Goal: Information Seeking & Learning: Learn about a topic

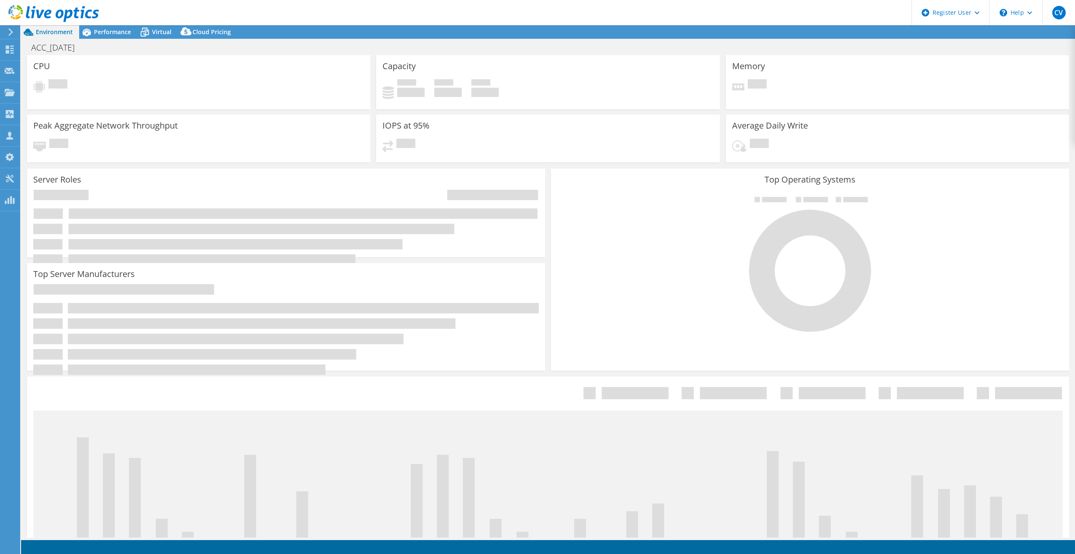
select select "USD"
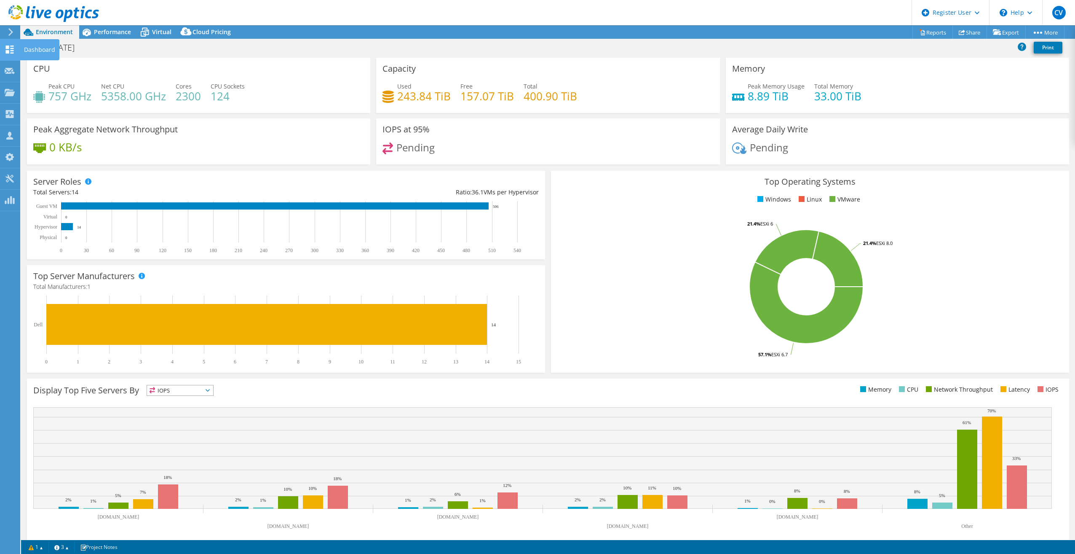
click at [11, 50] on icon at bounding box center [10, 49] width 10 height 8
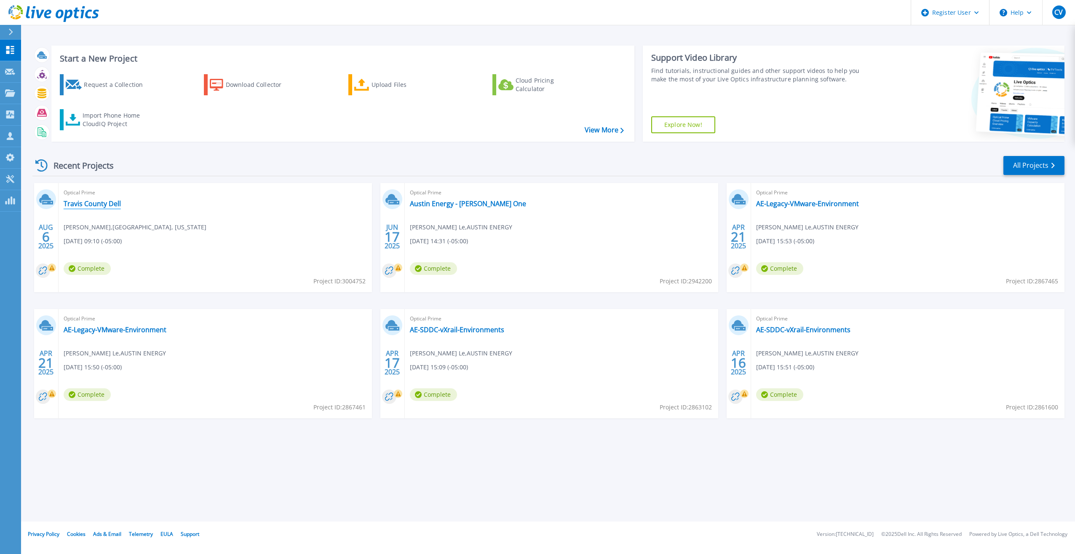
click at [99, 201] on link "Travis County Dell" at bounding box center [92, 203] width 57 height 8
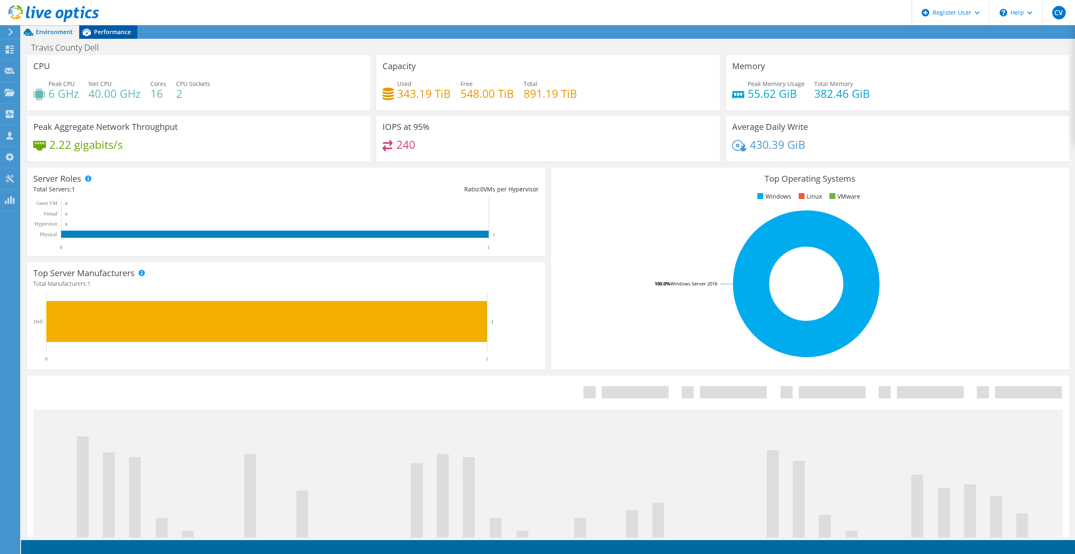
click at [110, 31] on span "Performance" at bounding box center [112, 32] width 37 height 8
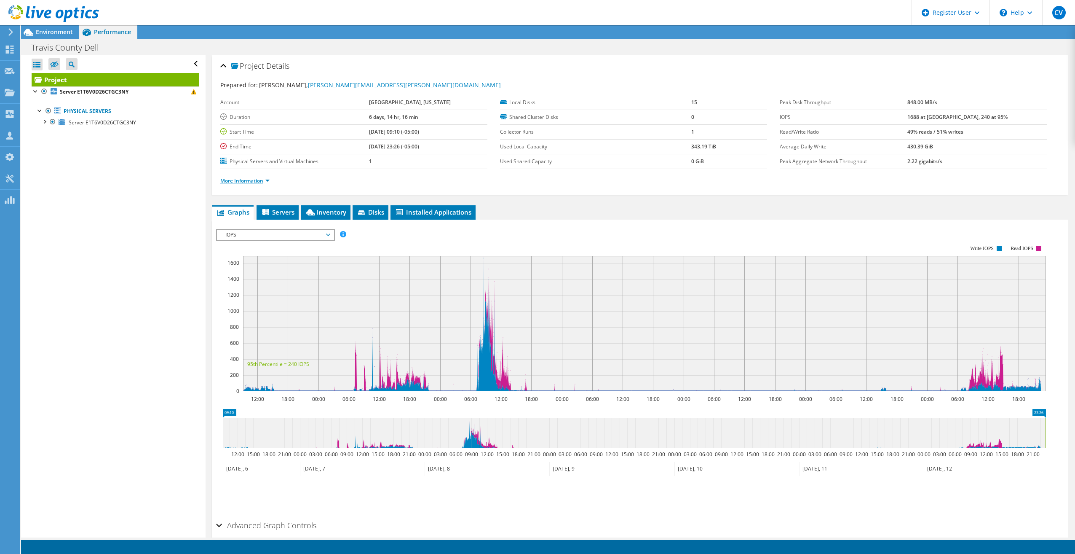
click at [264, 180] on link "More Information" at bounding box center [244, 180] width 49 height 7
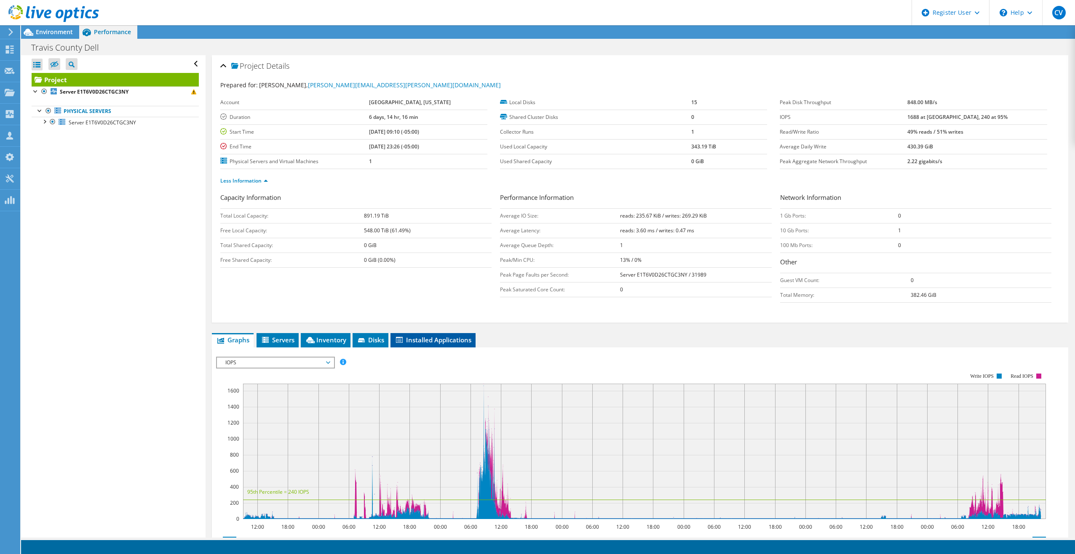
click at [433, 340] on span "Installed Applications" at bounding box center [433, 339] width 77 height 8
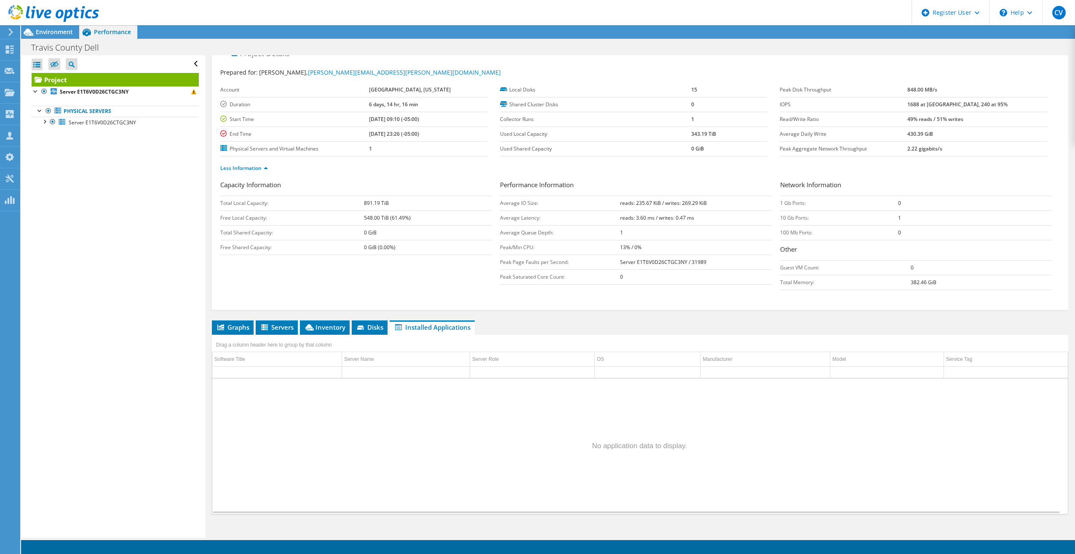
scroll to position [19, 0]
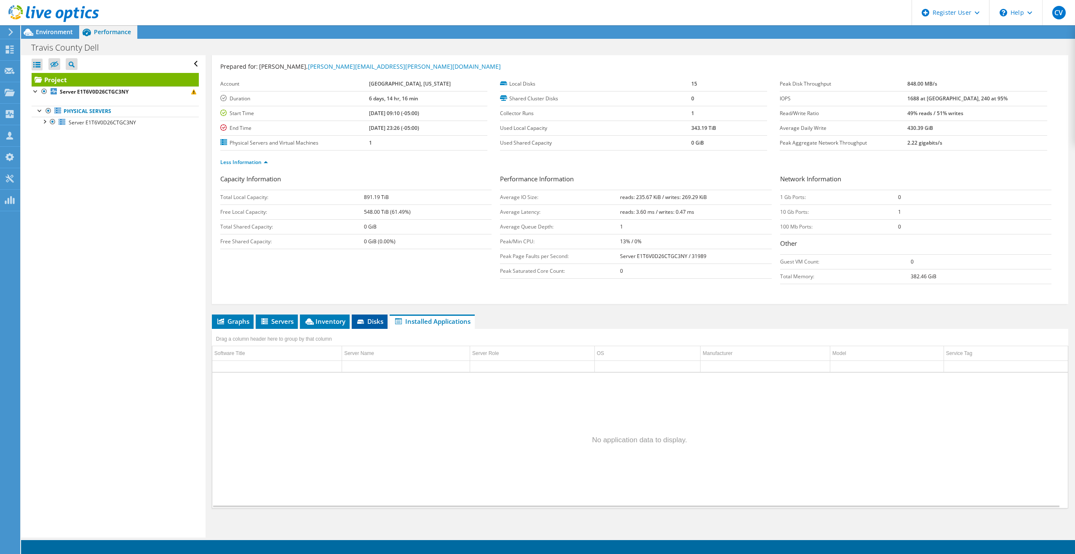
click at [377, 319] on span "Disks" at bounding box center [369, 321] width 27 height 8
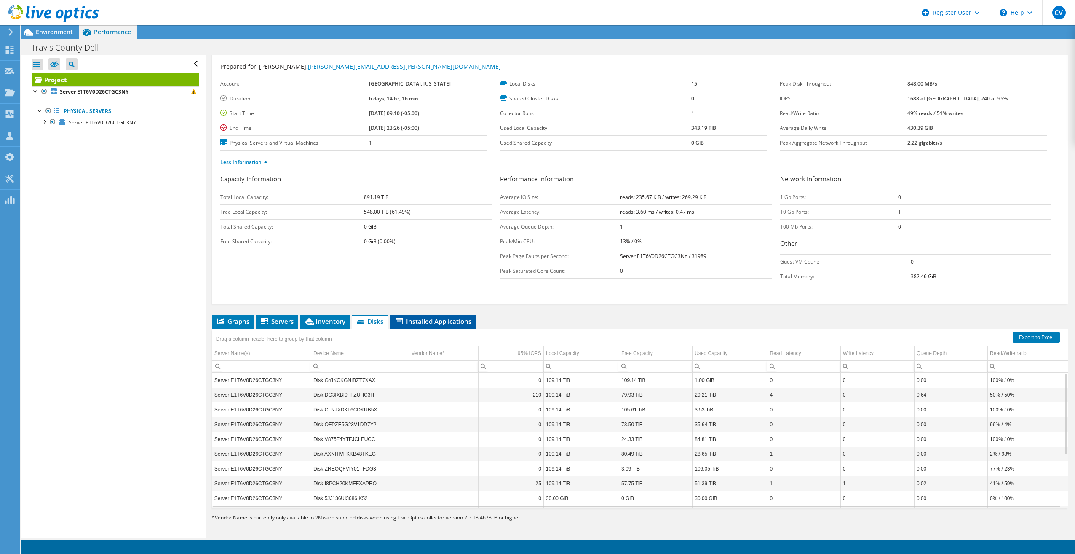
click at [441, 319] on span "Installed Applications" at bounding box center [433, 321] width 77 height 8
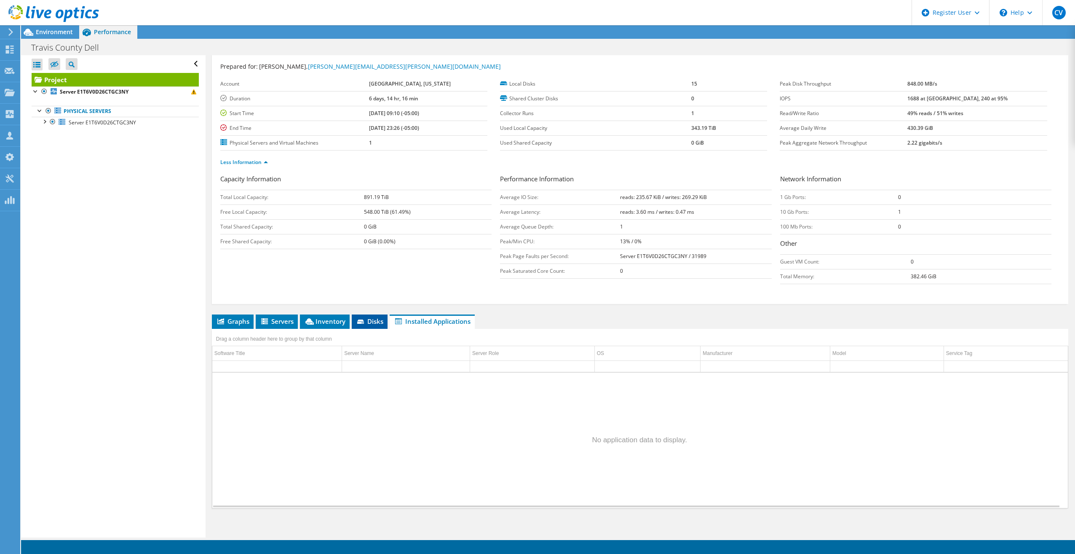
click at [379, 320] on span "Disks" at bounding box center [369, 321] width 27 height 8
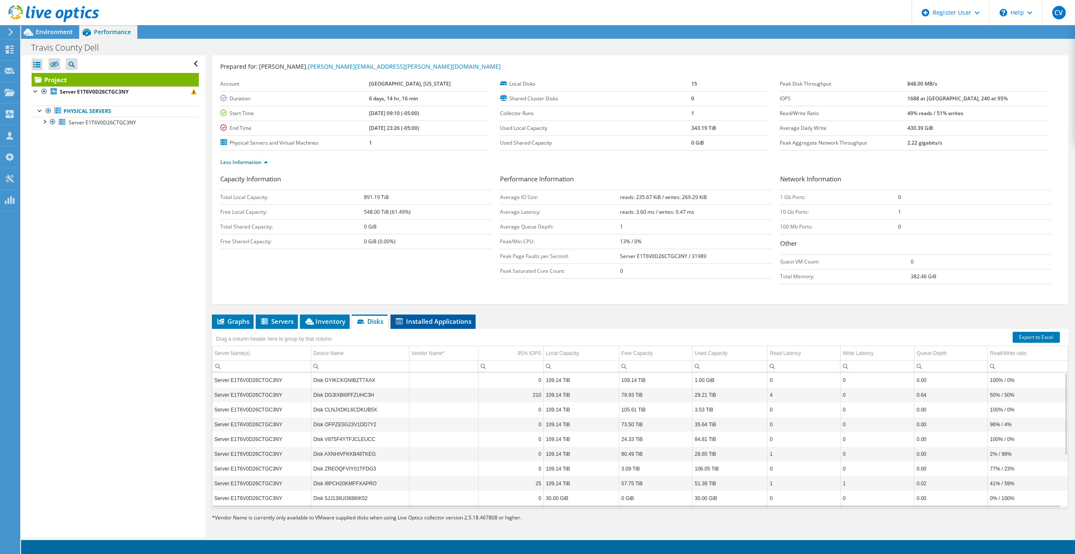
click at [440, 321] on span "Installed Applications" at bounding box center [433, 321] width 77 height 8
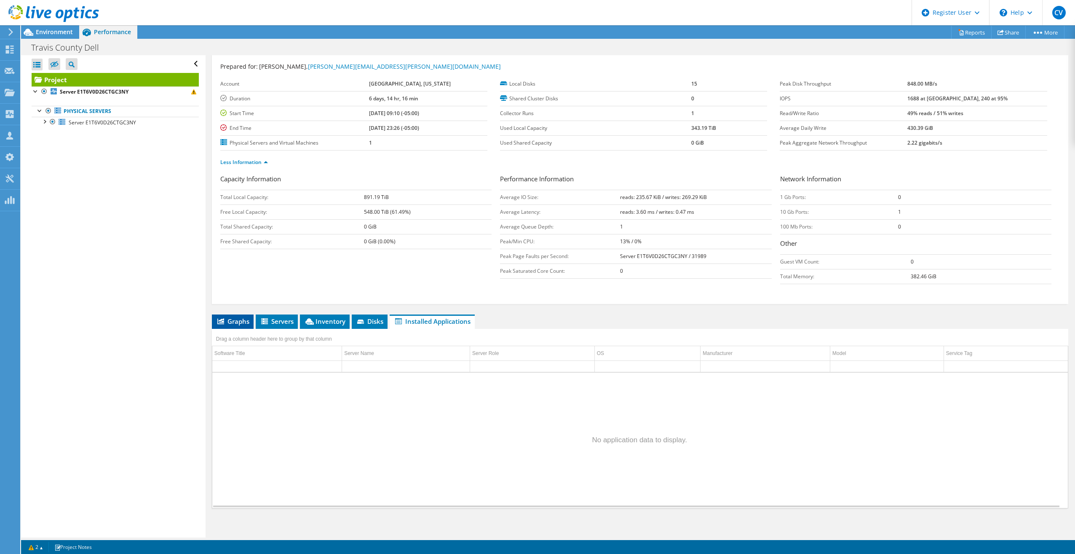
click at [235, 320] on span "Graphs" at bounding box center [232, 321] width 33 height 8
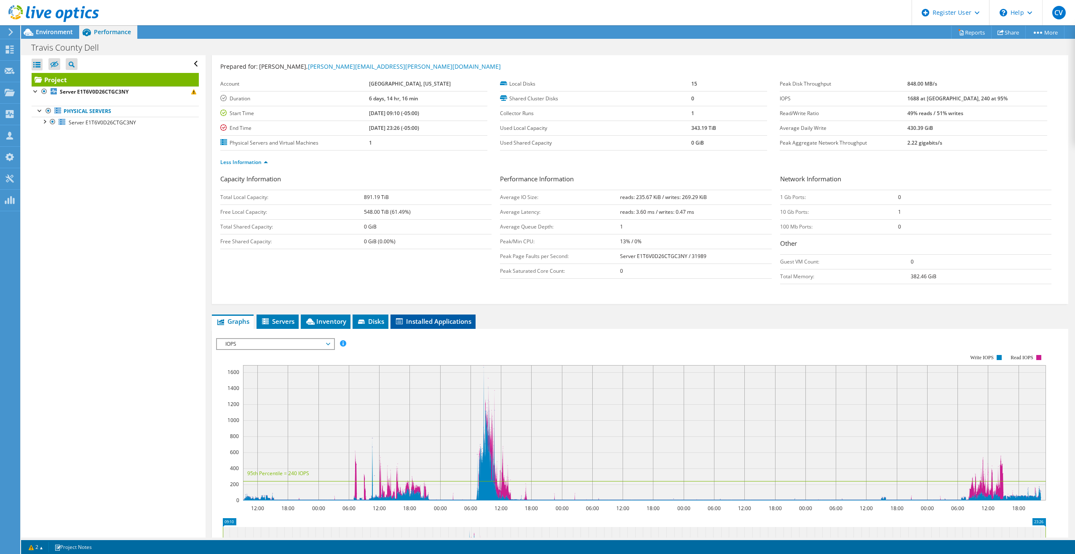
click at [440, 319] on span "Installed Applications" at bounding box center [433, 321] width 77 height 8
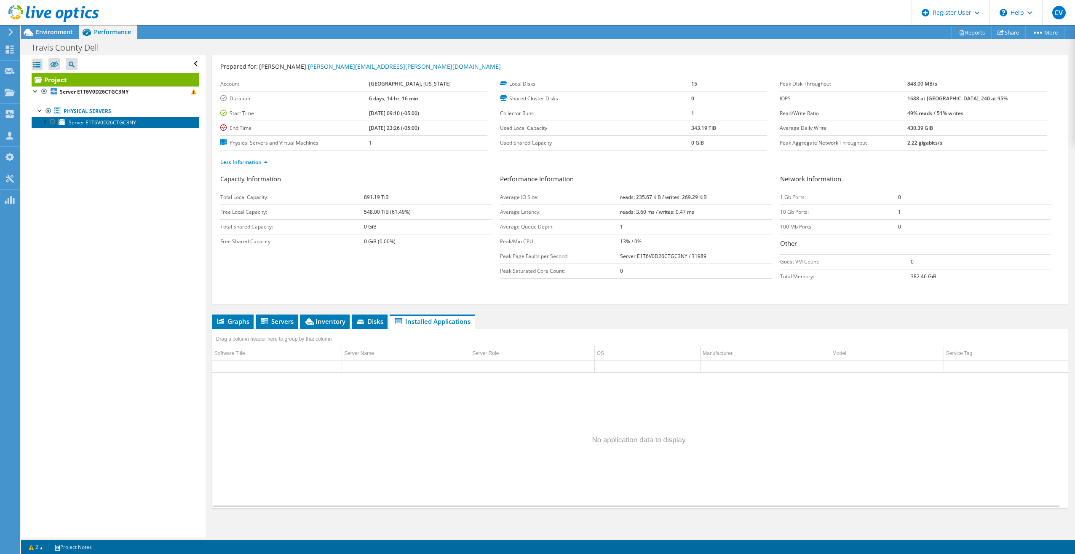
click at [79, 120] on span "Server E1T6V0D26CTGC3NY" at bounding box center [102, 122] width 67 height 7
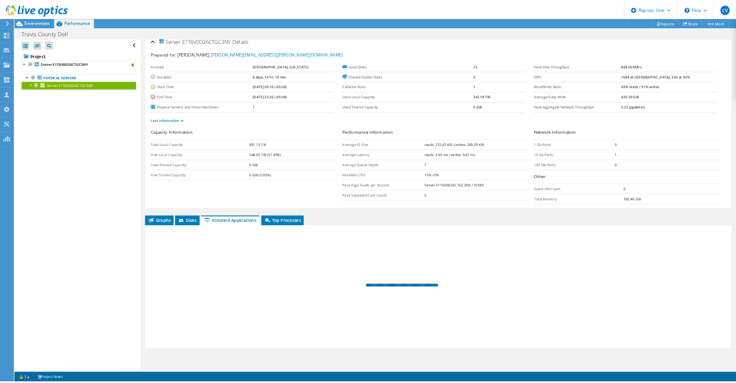
scroll to position [0, 0]
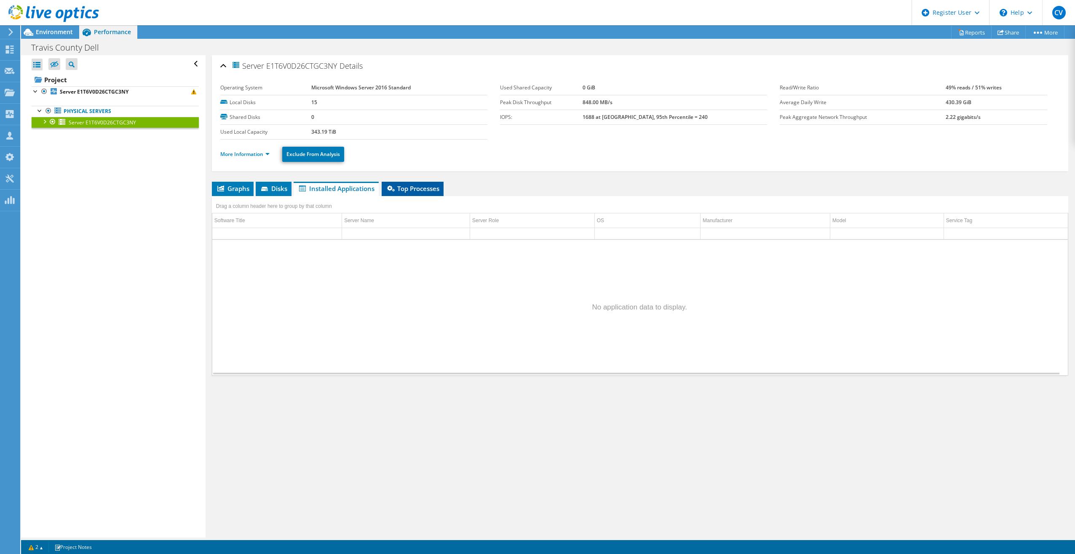
click at [403, 187] on span "Top Processes" at bounding box center [413, 188] width 54 height 8
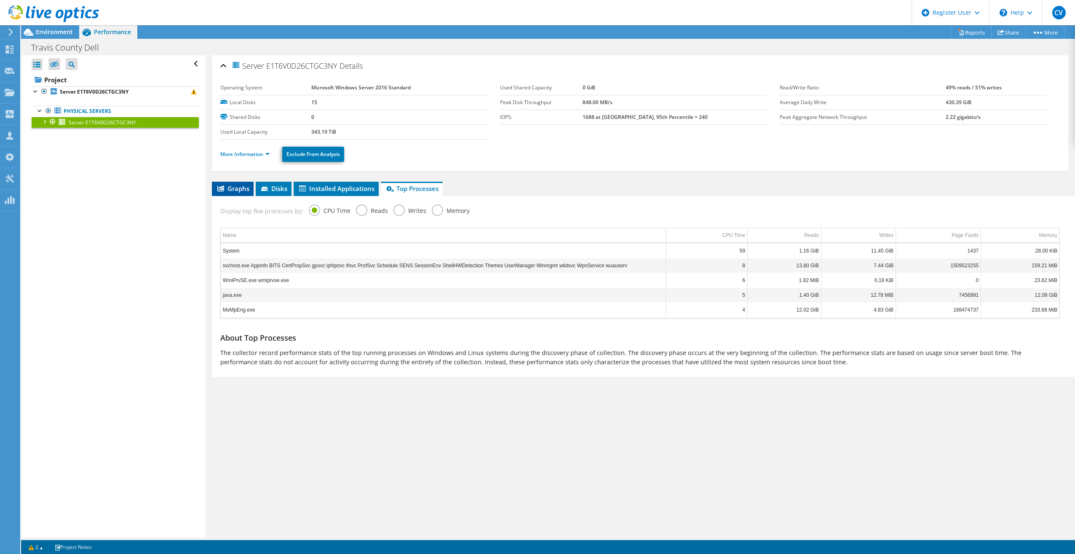
click at [229, 189] on span "Graphs" at bounding box center [232, 188] width 33 height 8
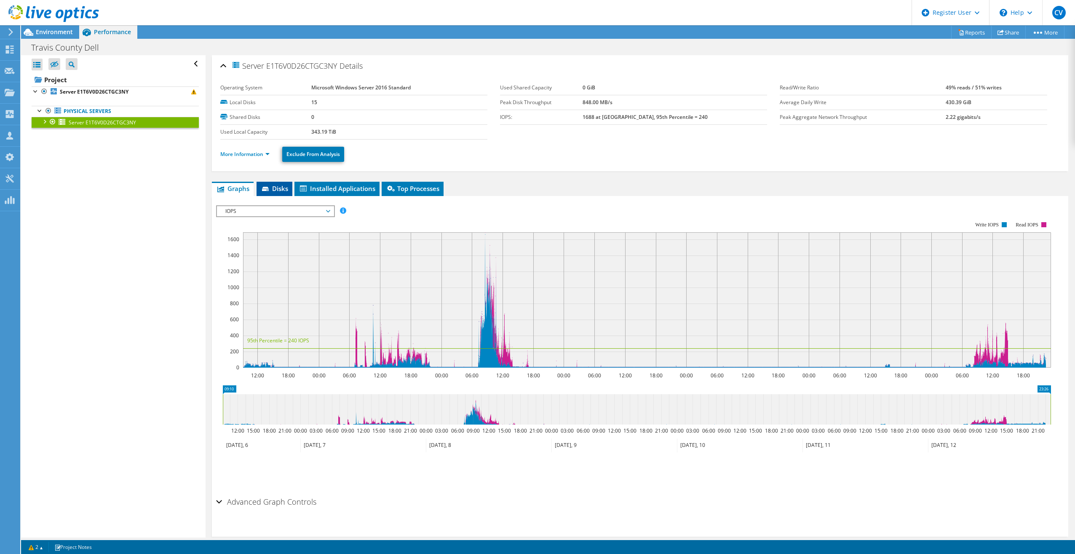
click at [273, 187] on span "Disks" at bounding box center [274, 188] width 27 height 8
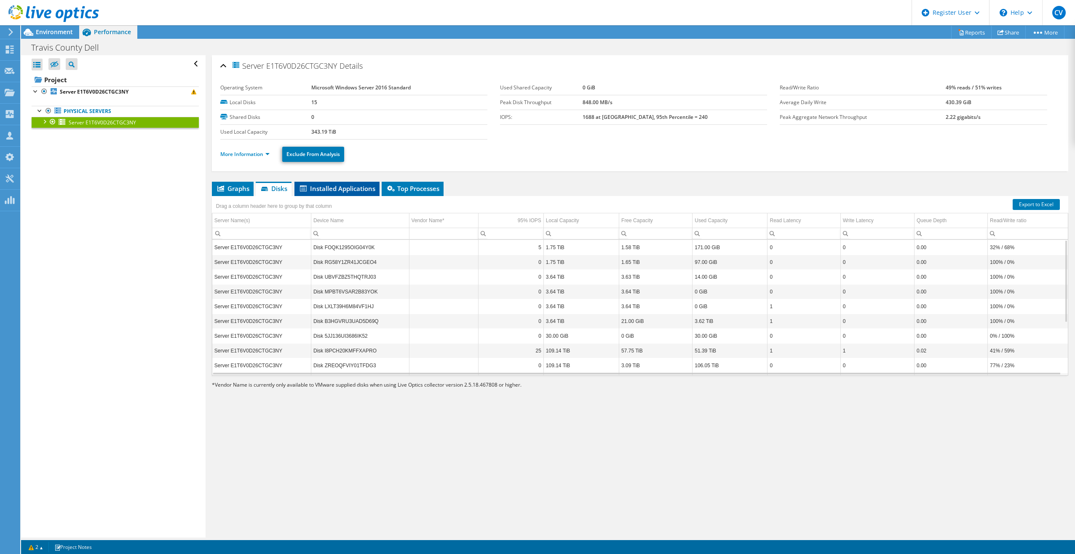
click at [334, 188] on span "Installed Applications" at bounding box center [337, 188] width 77 height 8
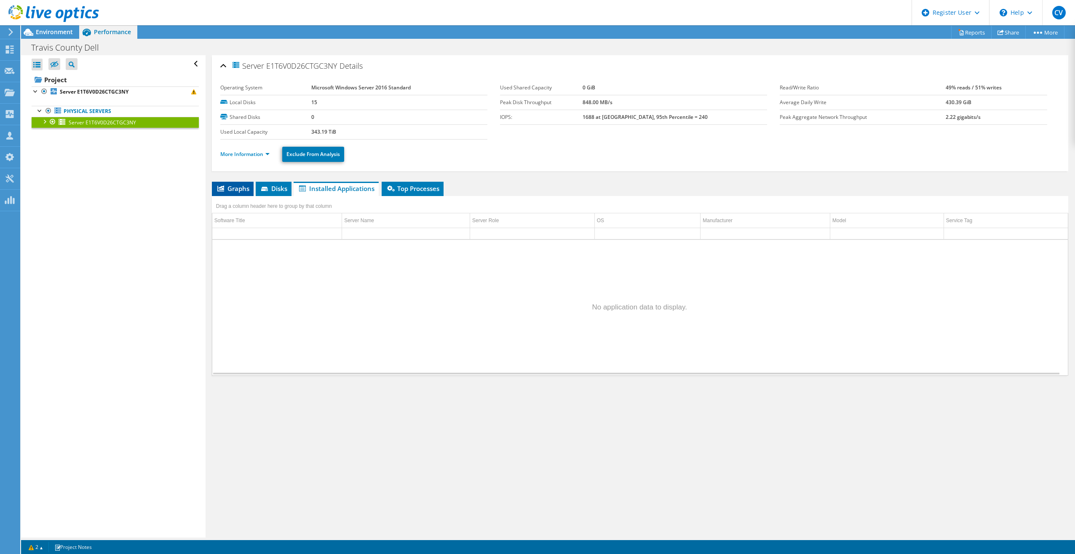
click at [247, 188] on span "Graphs" at bounding box center [232, 188] width 33 height 8
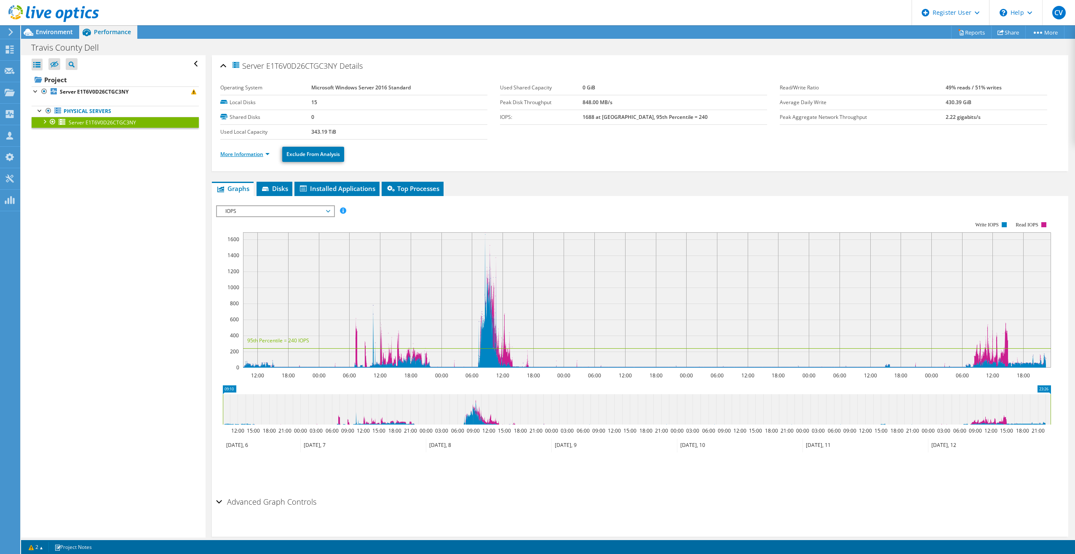
click at [270, 153] on link "More Information" at bounding box center [244, 153] width 49 height 7
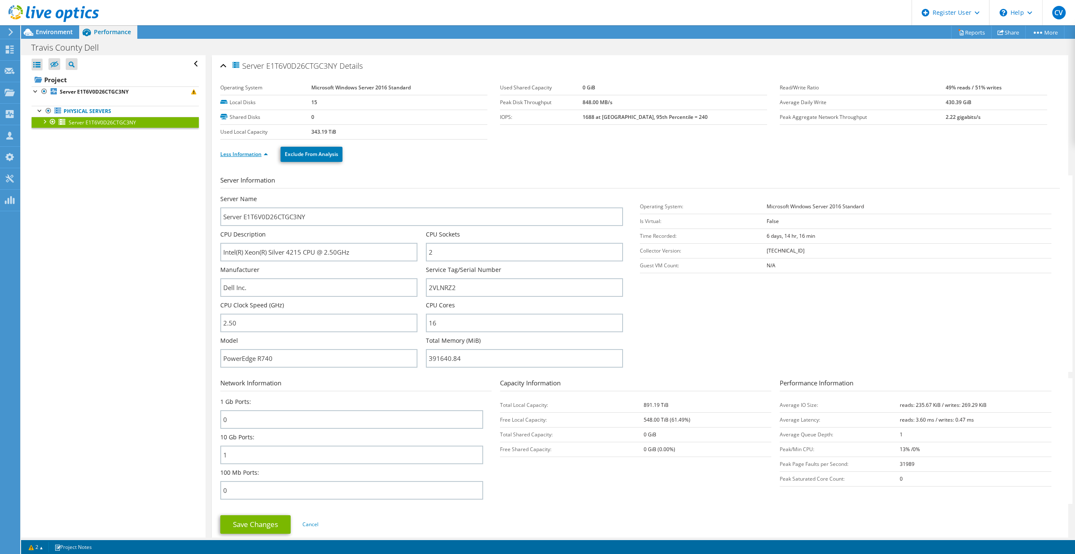
click at [265, 153] on link "Less Information" at bounding box center [244, 153] width 48 height 7
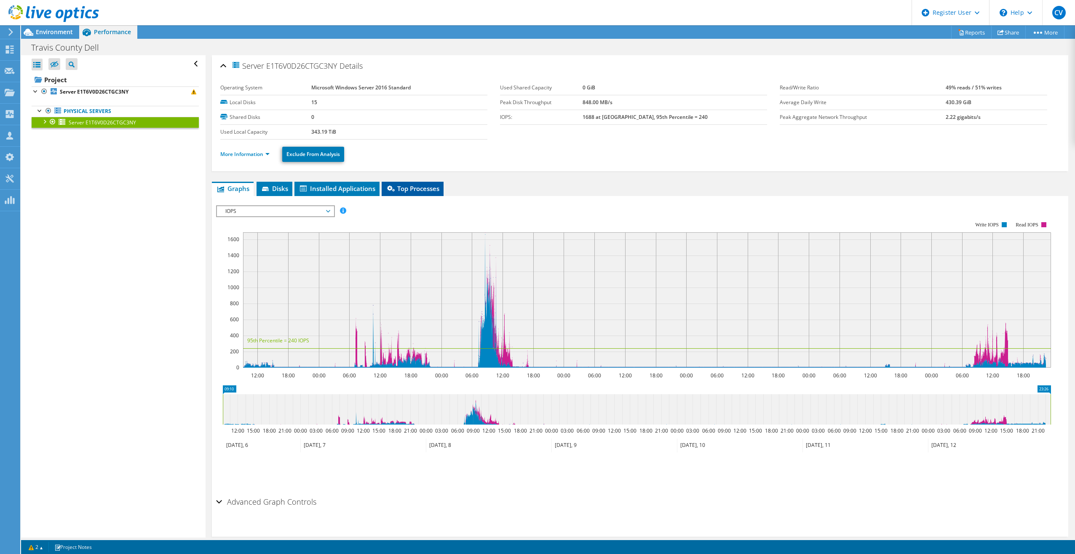
click at [406, 185] on span "Top Processes" at bounding box center [413, 188] width 54 height 8
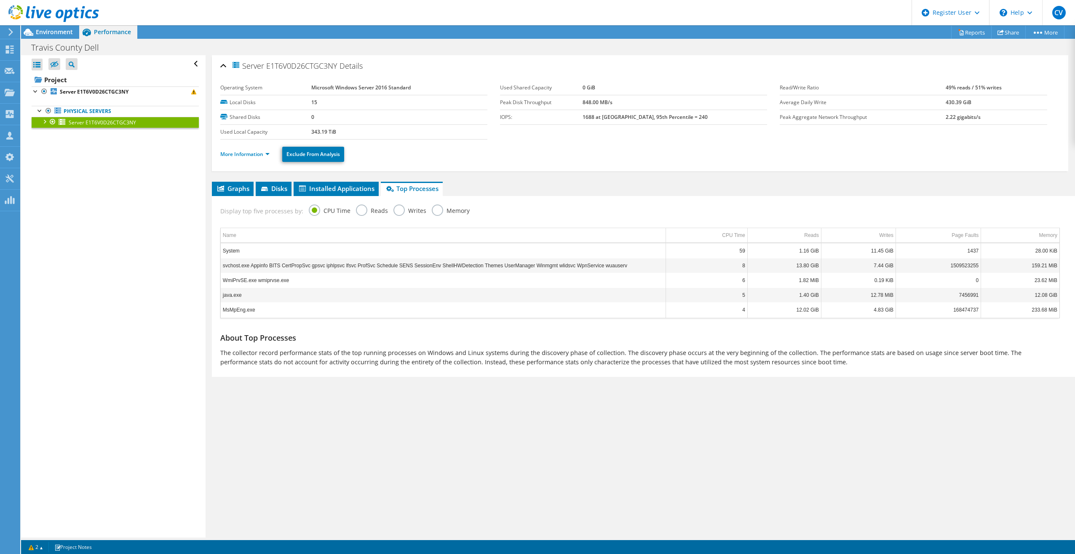
click at [361, 206] on label "Reads" at bounding box center [372, 209] width 32 height 11
click at [0, 0] on input "Reads" at bounding box center [0, 0] width 0 height 0
click at [313, 206] on label "CPU Time" at bounding box center [330, 209] width 42 height 11
click at [0, 0] on input "CPU Time" at bounding box center [0, 0] width 0 height 0
click at [404, 207] on label "Writes" at bounding box center [409, 209] width 33 height 11
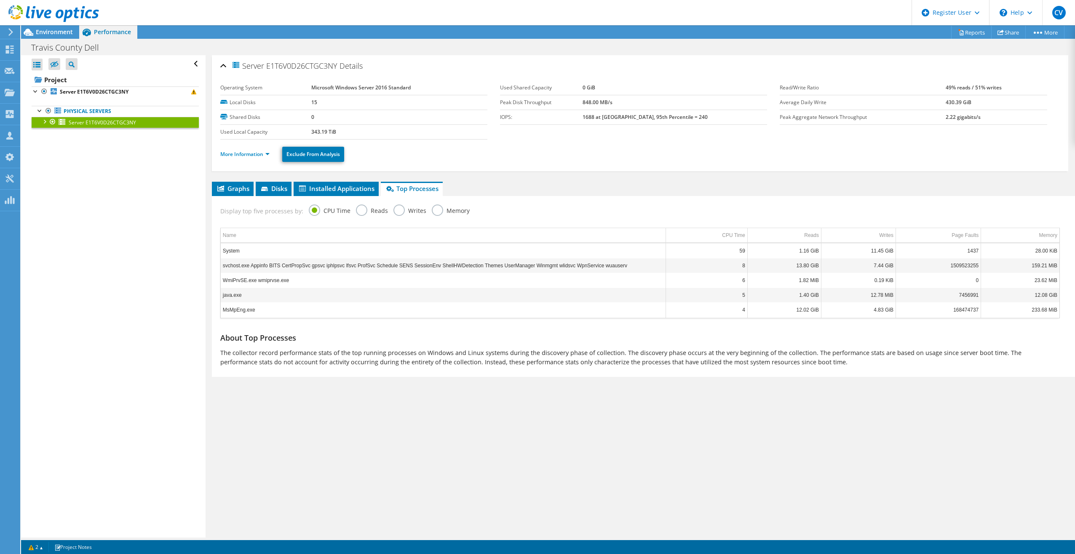
click at [0, 0] on input "Writes" at bounding box center [0, 0] width 0 height 0
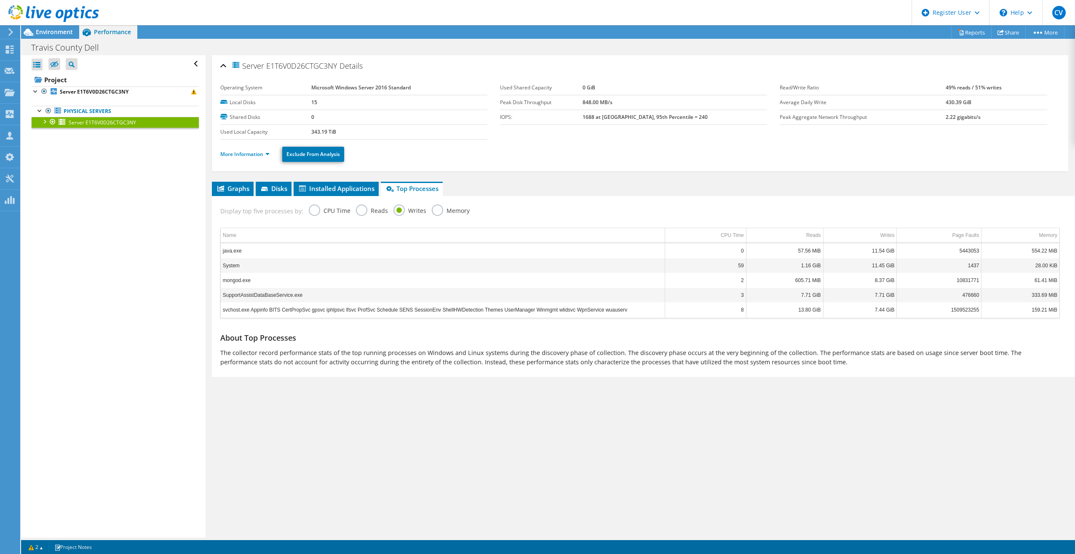
click at [434, 209] on label "Memory" at bounding box center [451, 209] width 38 height 11
click at [0, 0] on input "Memory" at bounding box center [0, 0] width 0 height 0
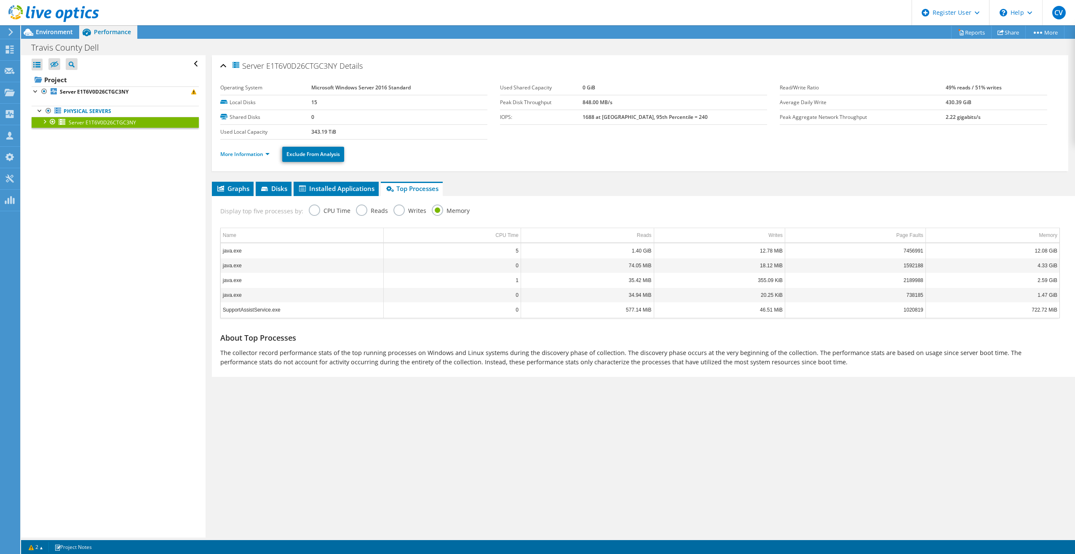
click at [313, 207] on label "CPU Time" at bounding box center [330, 209] width 42 height 11
click at [0, 0] on input "CPU Time" at bounding box center [0, 0] width 0 height 0
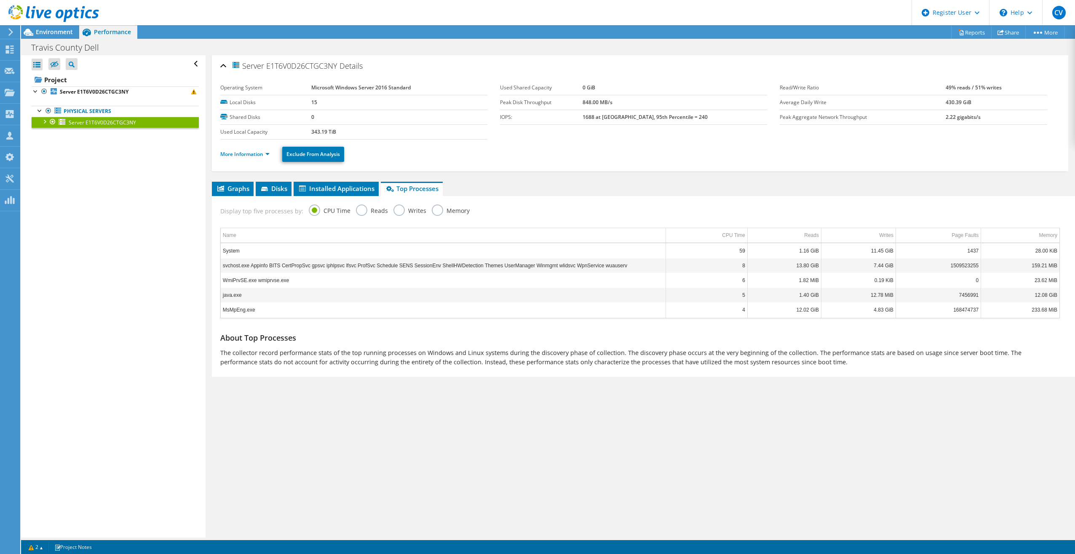
click at [336, 206] on label "CPU Time" at bounding box center [330, 209] width 42 height 11
click at [0, 0] on input "CPU Time" at bounding box center [0, 0] width 0 height 0
click at [361, 206] on label "Reads" at bounding box center [372, 209] width 32 height 11
click at [0, 0] on input "Reads" at bounding box center [0, 0] width 0 height 0
click at [399, 207] on label "Writes" at bounding box center [409, 209] width 33 height 11
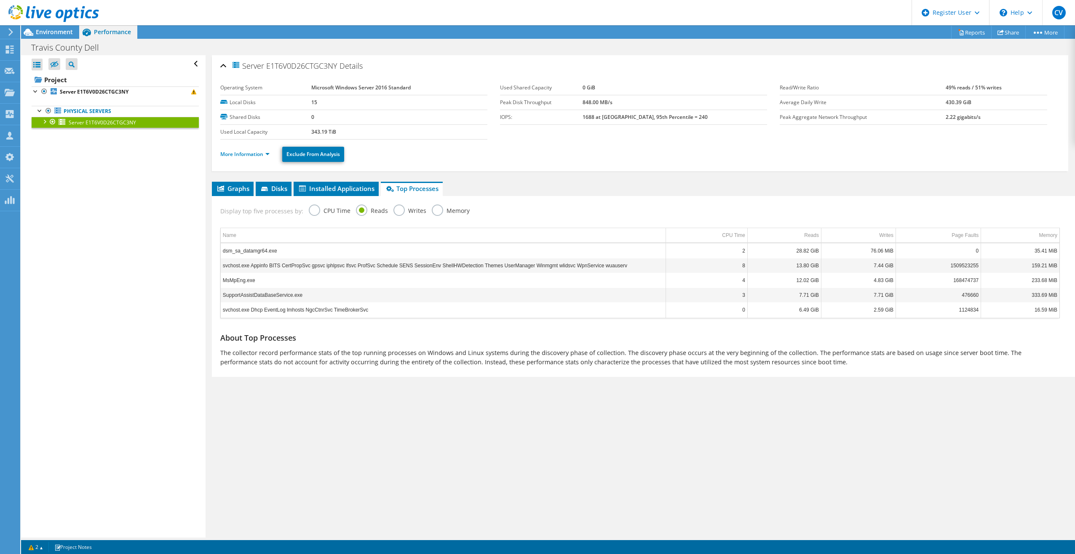
click at [0, 0] on input "Writes" at bounding box center [0, 0] width 0 height 0
click at [434, 210] on label "Memory" at bounding box center [451, 209] width 38 height 11
click at [0, 0] on input "Memory" at bounding box center [0, 0] width 0 height 0
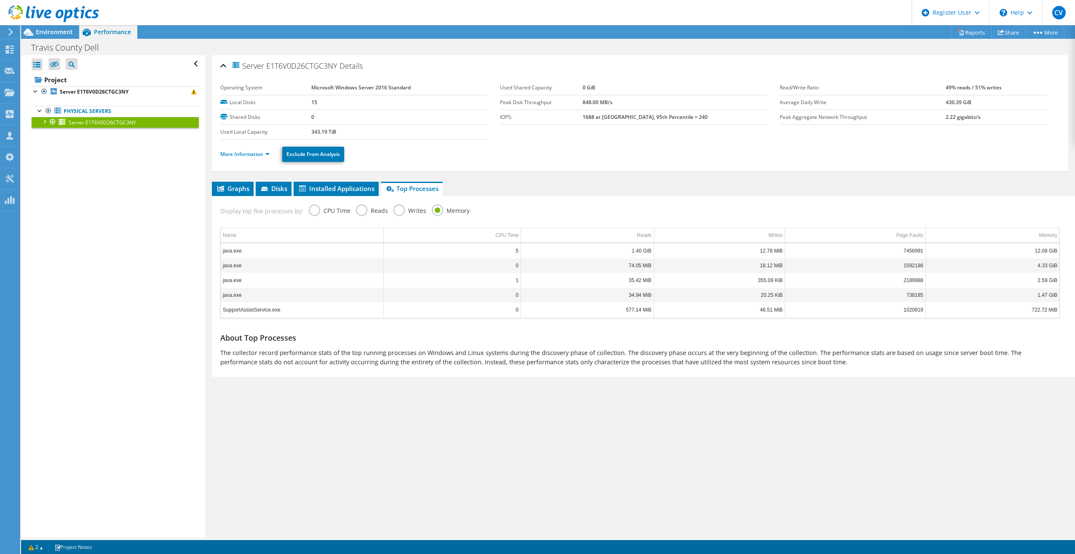
click at [309, 209] on label "CPU Time" at bounding box center [330, 209] width 42 height 11
click at [0, 0] on input "CPU Time" at bounding box center [0, 0] width 0 height 0
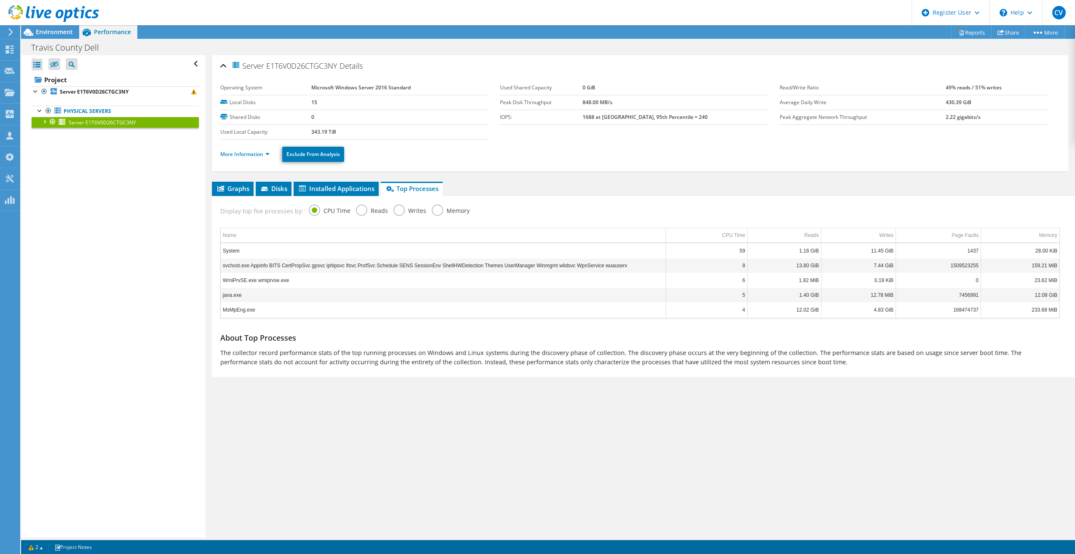
click at [182, 241] on div "Open All Close All Hide Excluded Nodes Project Tree Filter" at bounding box center [113, 296] width 184 height 482
click at [46, 121] on div at bounding box center [44, 121] width 8 height 8
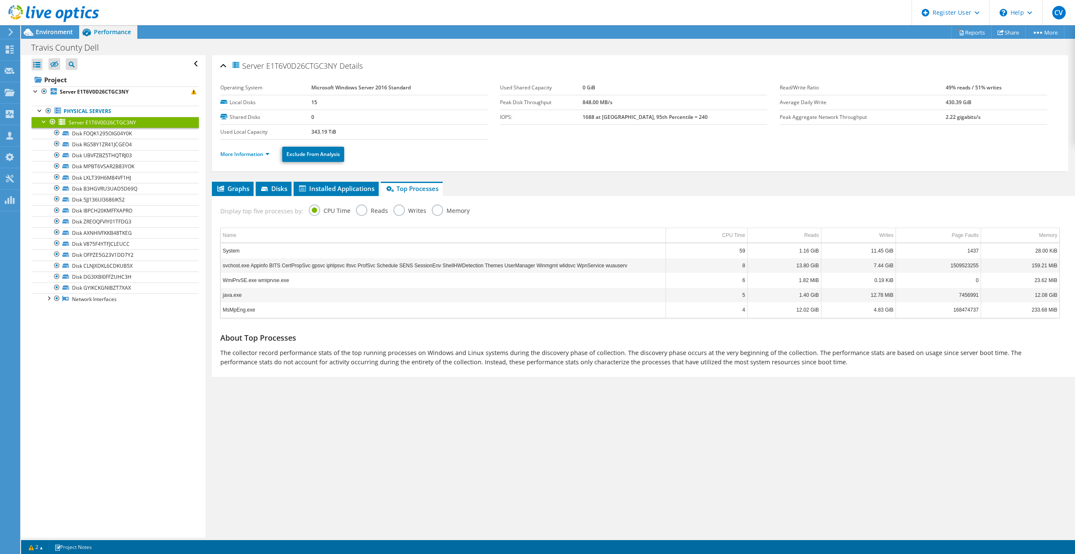
click at [47, 120] on div at bounding box center [44, 121] width 8 height 8
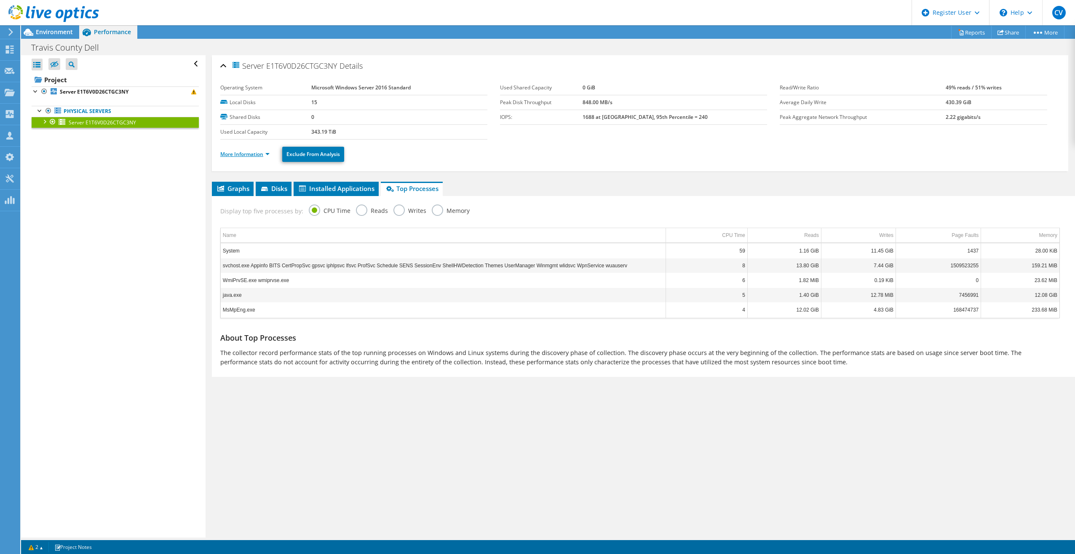
click at [264, 154] on link "More Information" at bounding box center [244, 153] width 49 height 7
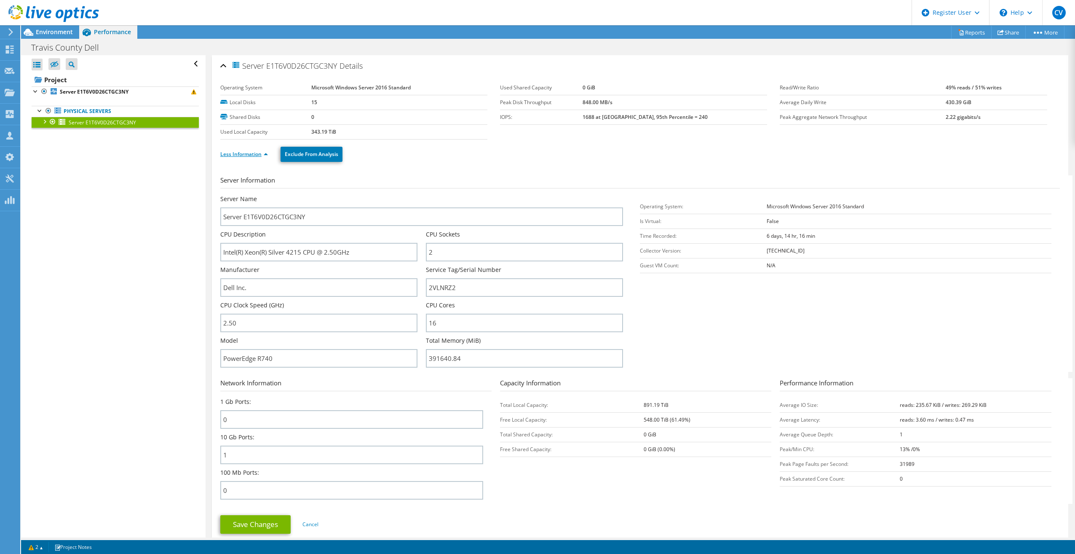
click at [264, 154] on link "Less Information" at bounding box center [244, 153] width 48 height 7
